Goal: Task Accomplishment & Management: Manage account settings

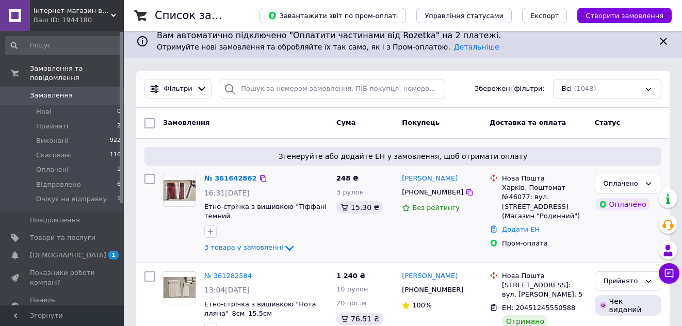
scroll to position [155, 0]
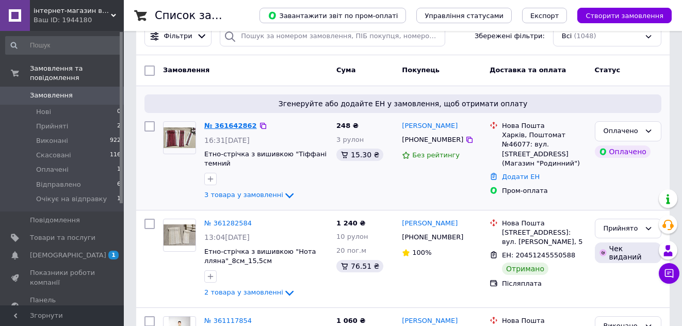
click at [223, 124] on link "№ 361642862" at bounding box center [230, 126] width 53 height 8
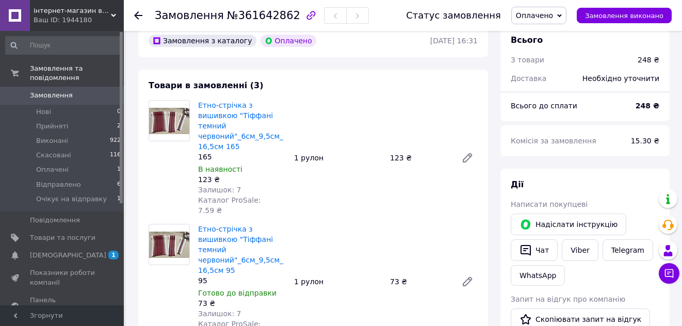
scroll to position [52, 0]
click at [547, 13] on span "Оплачено" at bounding box center [534, 15] width 37 height 8
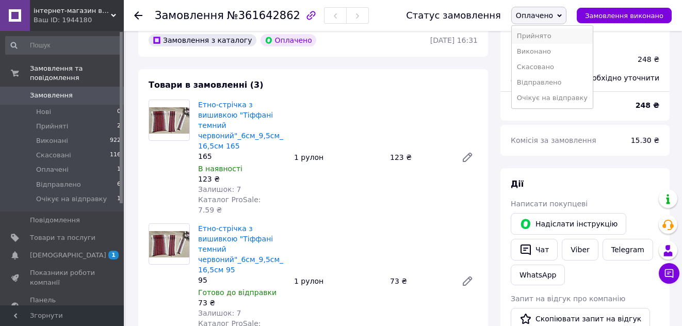
click at [541, 36] on li "Прийнято" at bounding box center [552, 35] width 81 height 15
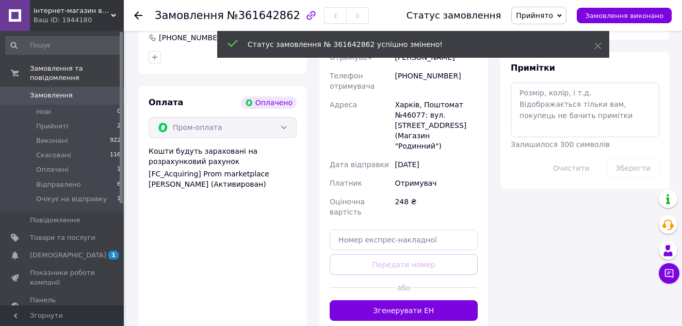
scroll to position [619, 0]
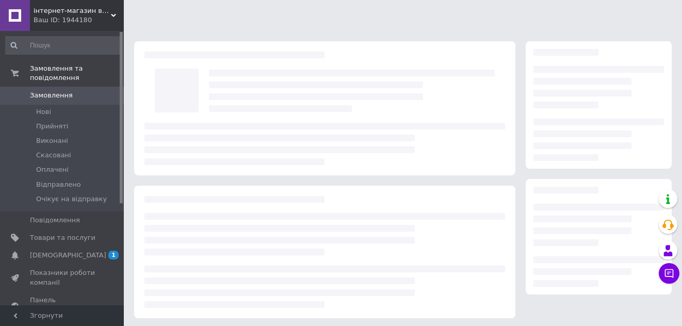
scroll to position [146, 0]
